Goal: Information Seeking & Learning: Learn about a topic

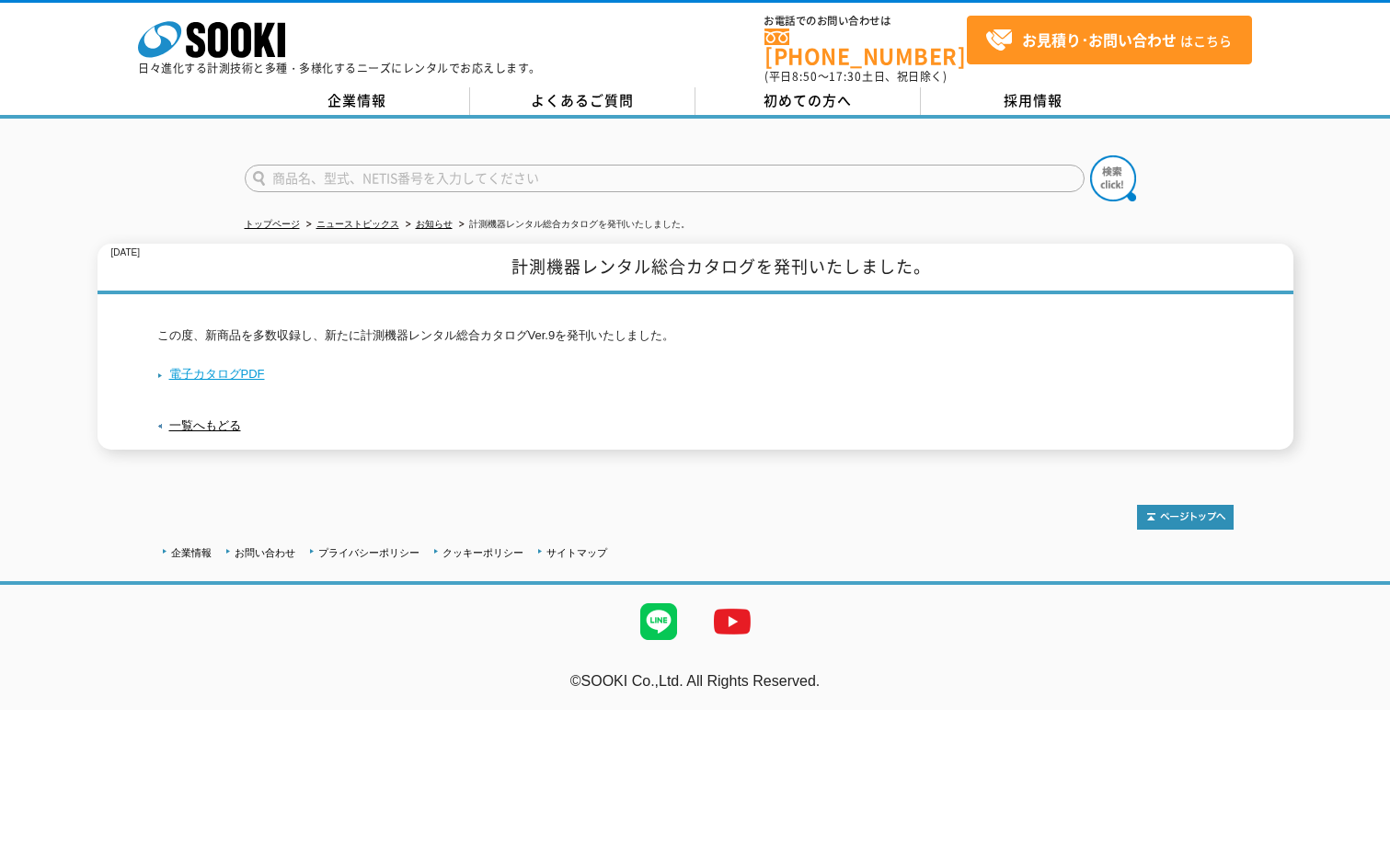
click at [235, 367] on link "電子カタログPDF" at bounding box center [211, 374] width 108 height 14
drag, startPoint x: 323, startPoint y: 147, endPoint x: 330, endPoint y: 165, distance: 19.0
click at [323, 155] on form at bounding box center [695, 181] width 901 height 52
click at [330, 165] on input "text" at bounding box center [665, 179] width 840 height 28
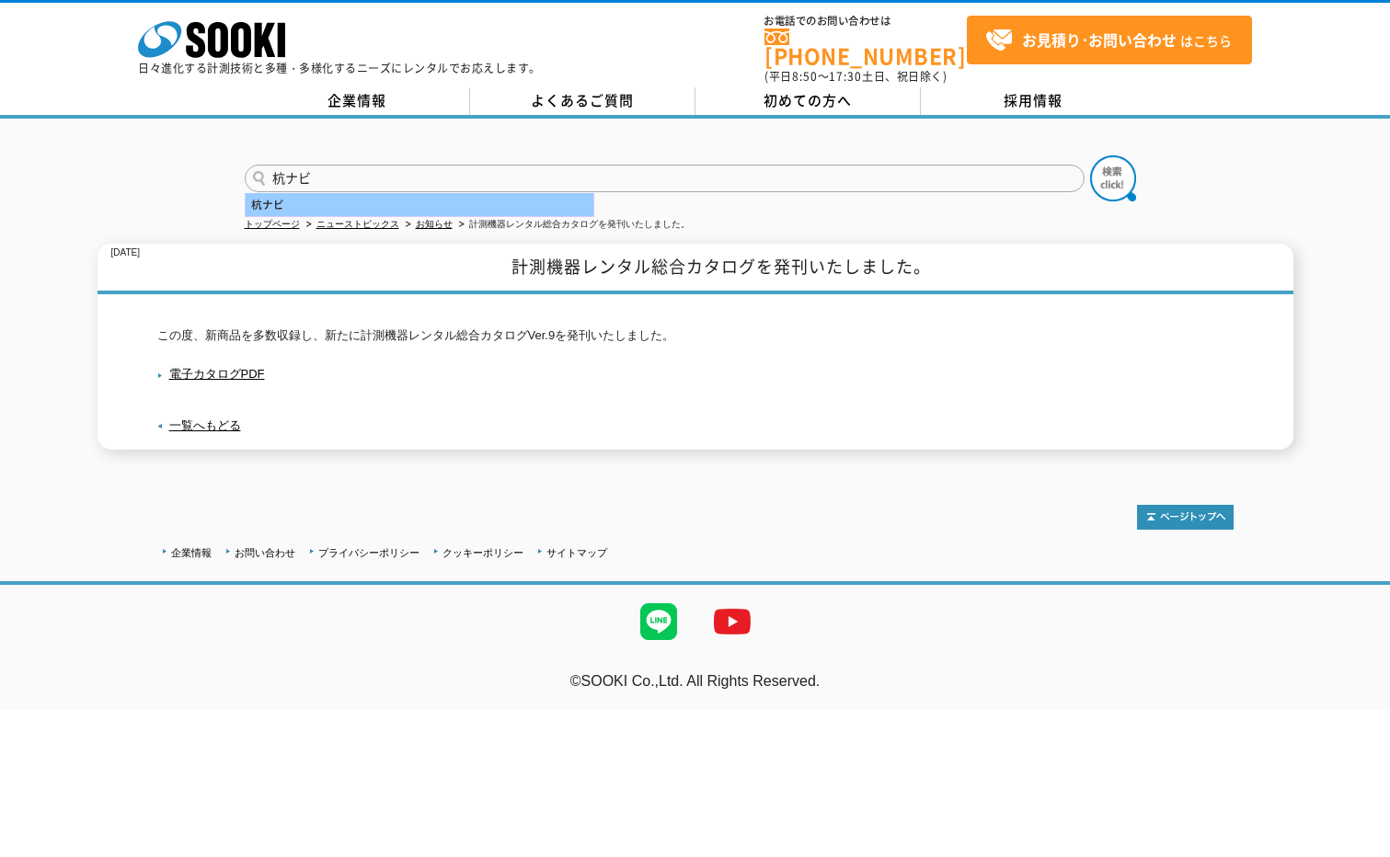
type input "杭ナビ"
click at [320, 193] on div "杭ナビ" at bounding box center [420, 204] width 348 height 23
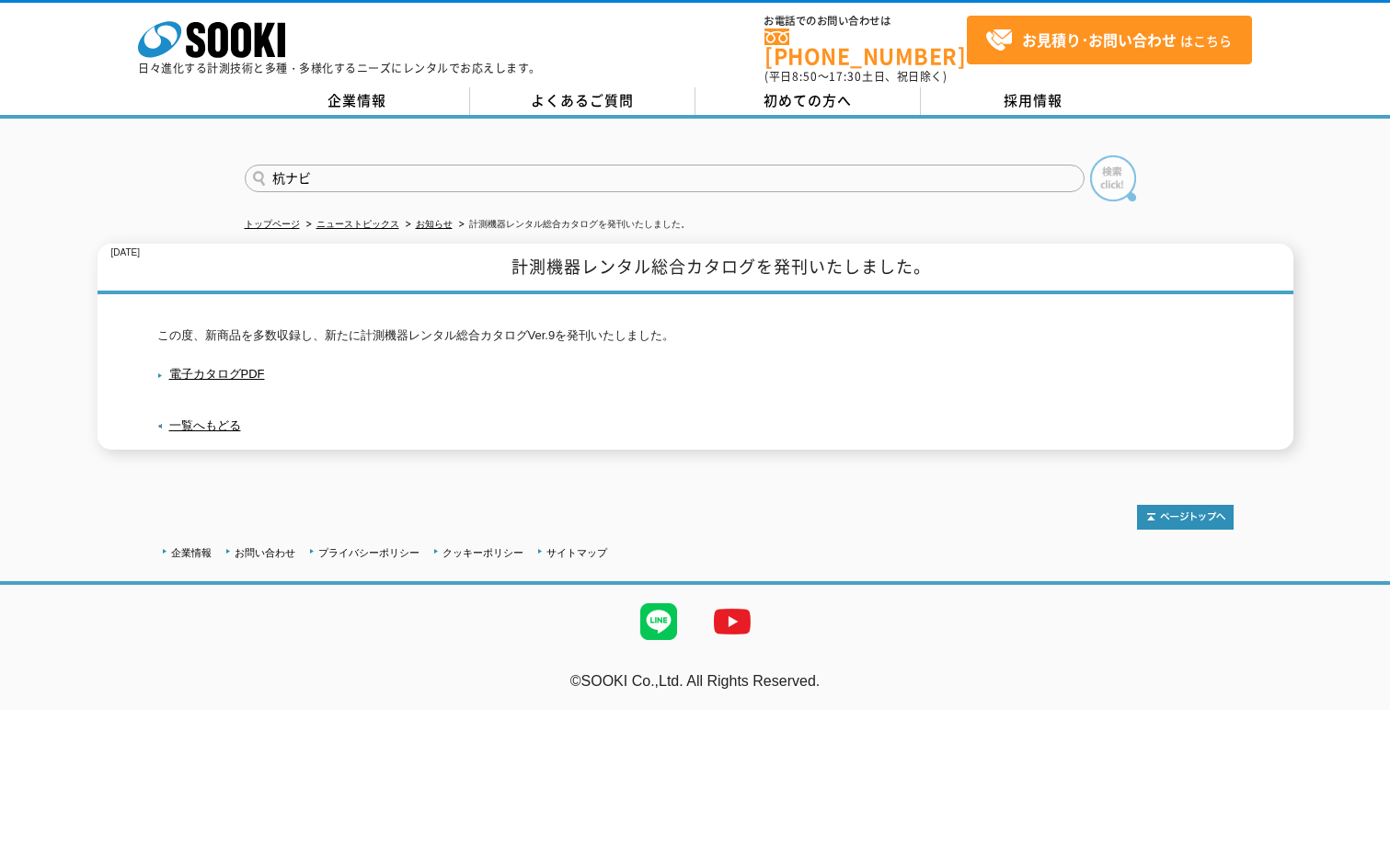
click at [1110, 174] on img at bounding box center [1113, 178] width 46 height 46
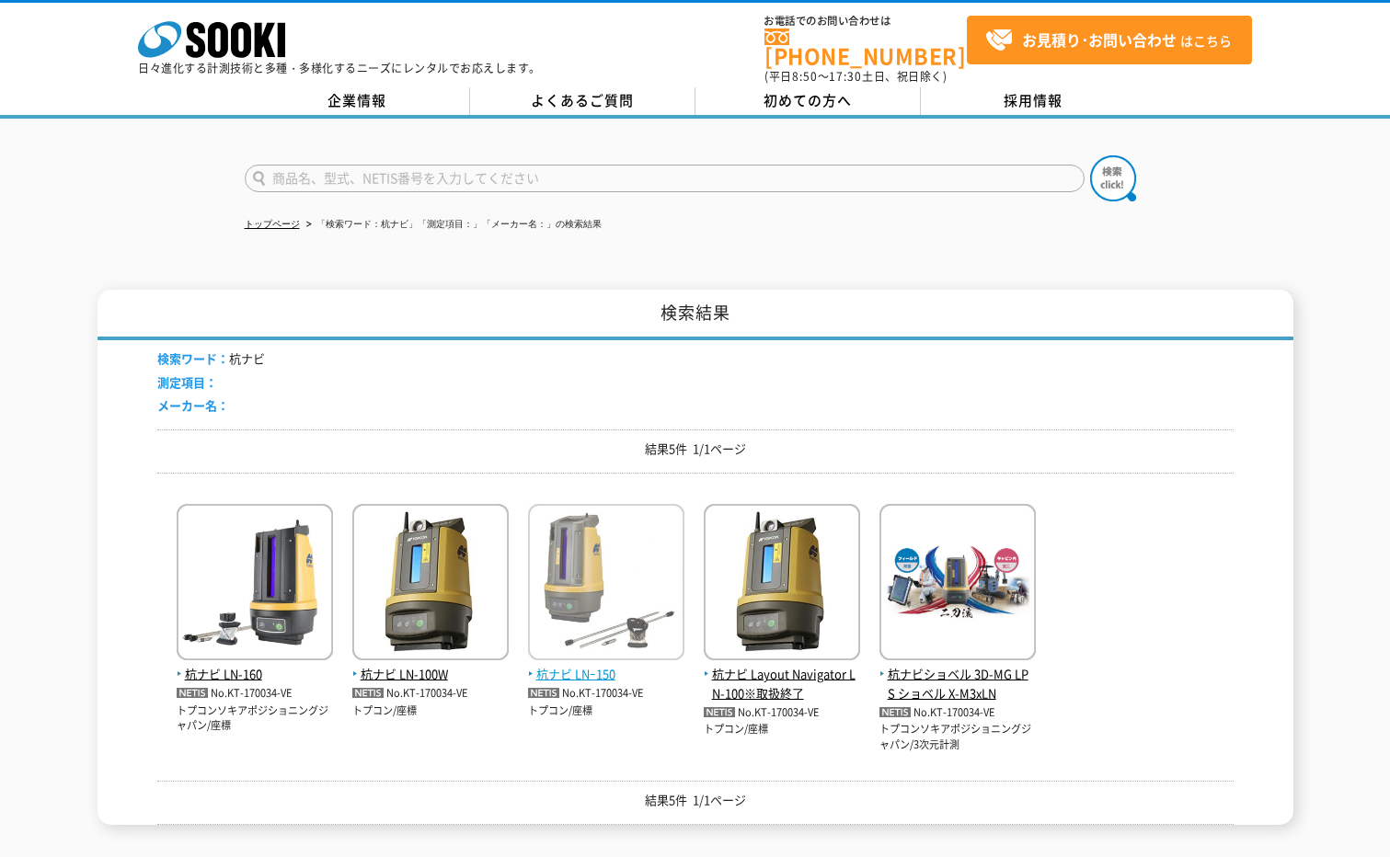
click at [577, 666] on span "杭ナビ LNｰ150" at bounding box center [606, 674] width 156 height 19
click at [362, 165] on input "text" at bounding box center [665, 179] width 840 height 28
type input "回"
type input "快測"
click at [1118, 162] on img at bounding box center [1113, 178] width 46 height 46
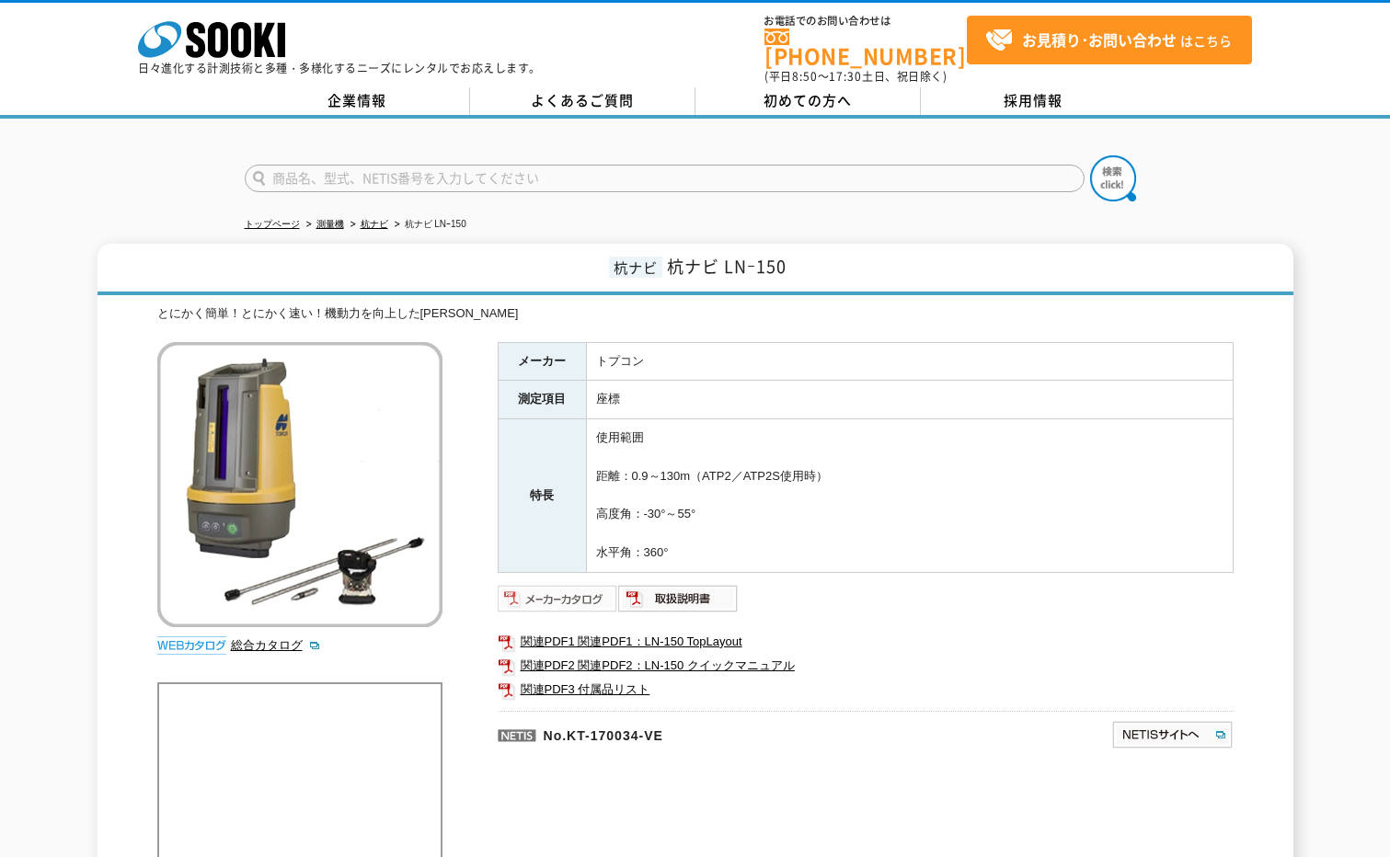
click at [564, 586] on img at bounding box center [558, 598] width 120 height 29
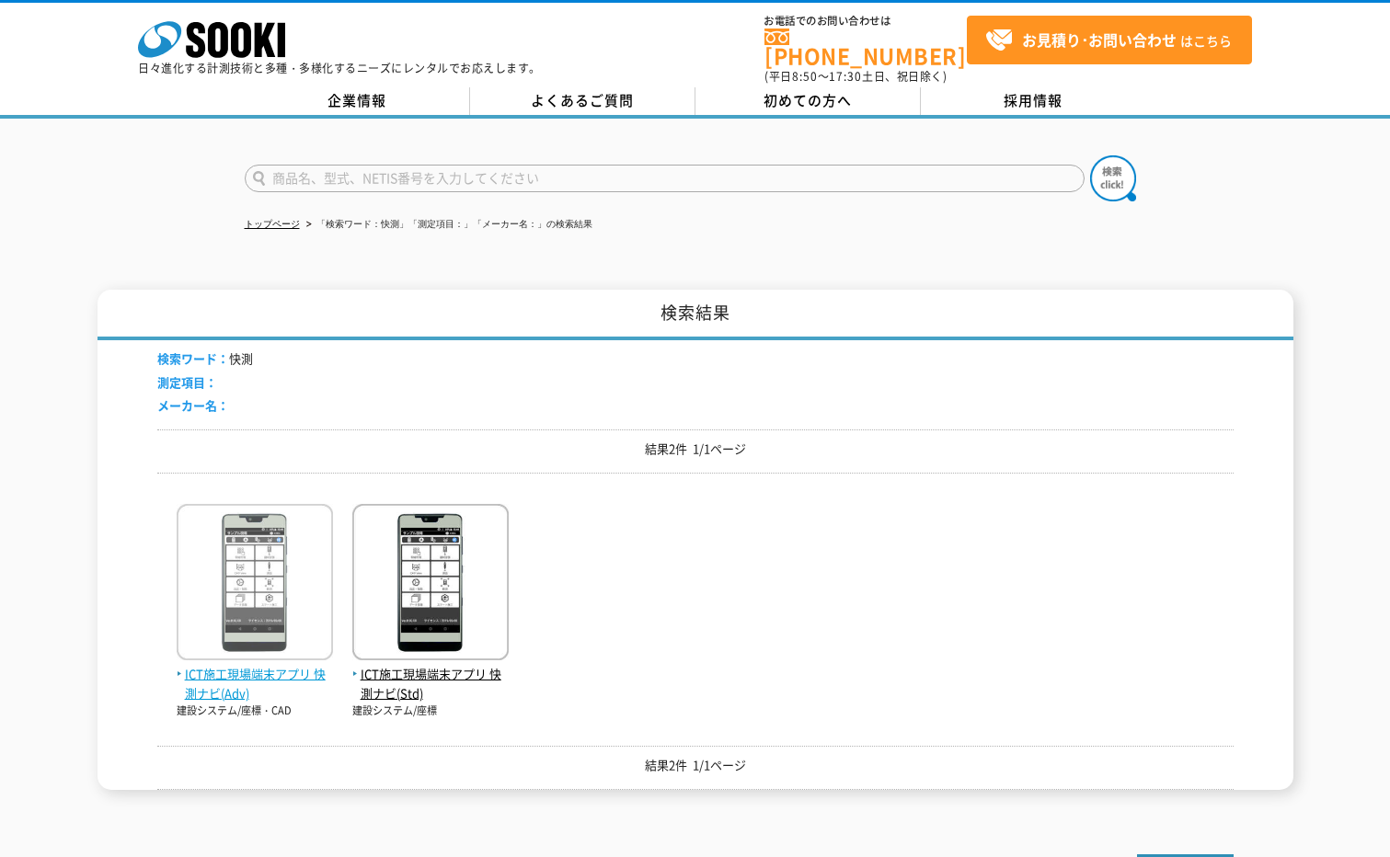
click at [258, 669] on span "ICT施工現場端末アプリ 快測ナビ(Adv)" at bounding box center [255, 684] width 156 height 39
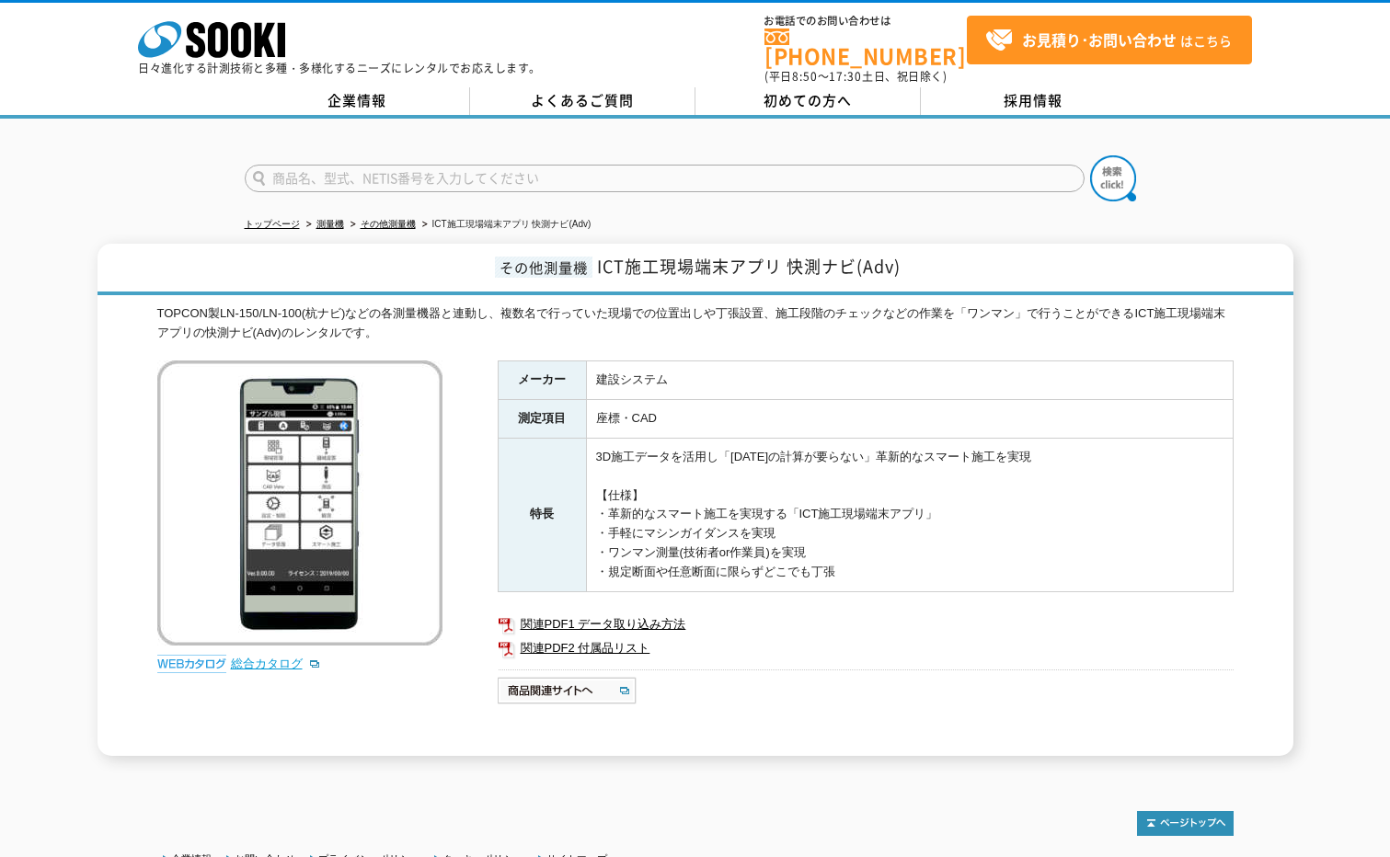
click at [258, 657] on link "総合カタログ" at bounding box center [276, 664] width 90 height 14
